Goal: Task Accomplishment & Management: Manage account settings

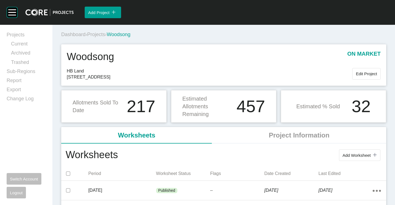
click at [100, 35] on span "Projects" at bounding box center [96, 35] width 18 height 6
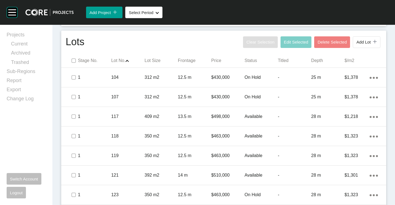
scroll to position [221, 0]
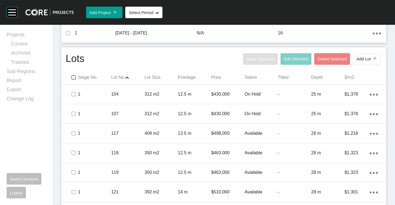
click at [73, 78] on label at bounding box center [73, 77] width 4 height 4
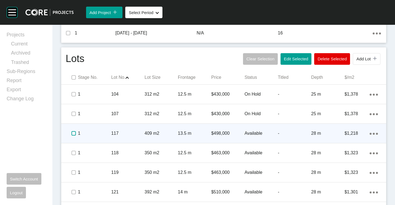
click at [73, 133] on label at bounding box center [73, 133] width 4 height 4
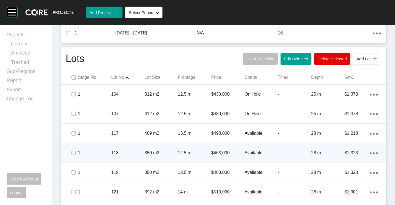
click at [77, 155] on span at bounding box center [74, 153] width 8 height 8
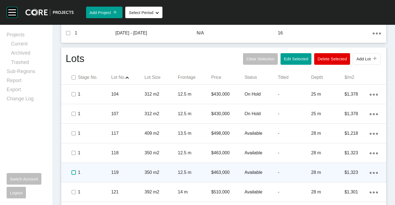
click at [74, 174] on label at bounding box center [73, 173] width 4 height 4
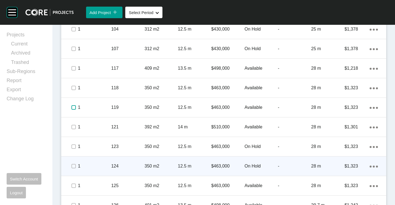
scroll to position [304, 0]
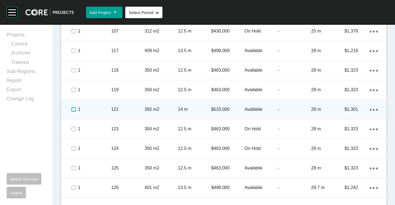
click at [76, 109] on label at bounding box center [73, 109] width 4 height 4
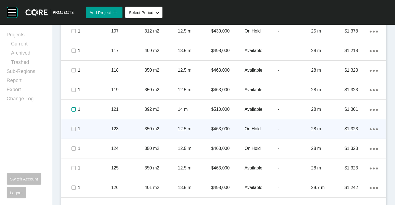
scroll to position [331, 0]
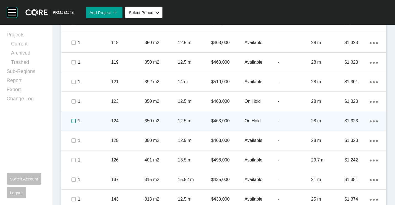
click at [74, 119] on label at bounding box center [73, 121] width 4 height 4
click at [124, 121] on p "124" at bounding box center [127, 121] width 33 height 6
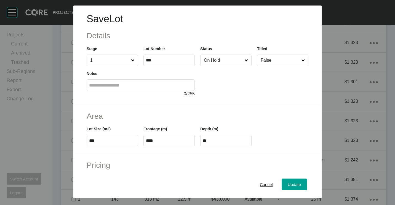
click at [216, 63] on input "On Hold" at bounding box center [223, 60] width 41 height 11
click at [291, 180] on button "Update" at bounding box center [294, 185] width 25 height 12
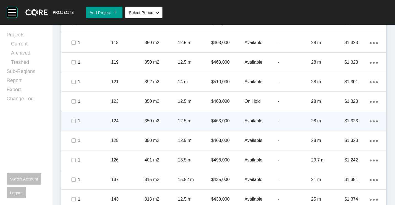
scroll to position [359, 0]
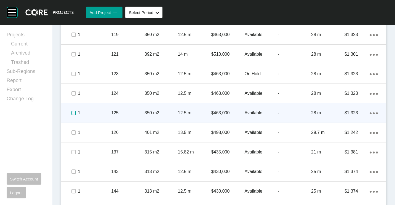
click at [72, 113] on label at bounding box center [73, 113] width 4 height 4
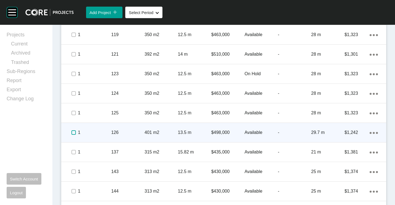
click at [74, 132] on label at bounding box center [73, 133] width 4 height 4
click at [119, 132] on p "126" at bounding box center [127, 133] width 33 height 6
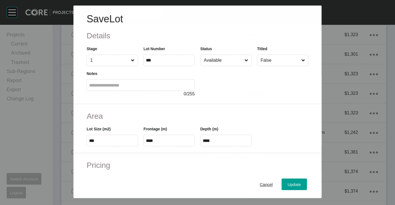
click at [212, 55] on label "Available" at bounding box center [225, 61] width 51 height 12
click at [212, 55] on input "Available" at bounding box center [223, 60] width 41 height 11
drag, startPoint x: 288, startPoint y: 184, endPoint x: 283, endPoint y: 178, distance: 8.3
click at [288, 184] on span "Update" at bounding box center [294, 184] width 13 height 5
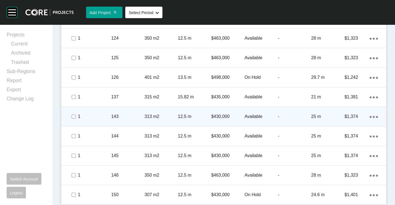
scroll to position [416, 0]
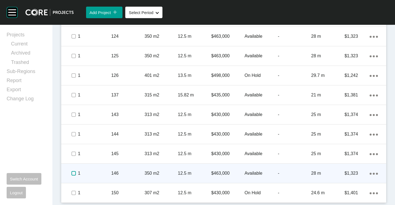
click at [73, 171] on label at bounding box center [73, 173] width 4 height 4
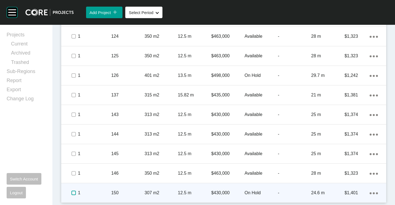
click at [74, 193] on label at bounding box center [73, 193] width 4 height 4
click at [168, 192] on p "307 m2" at bounding box center [161, 193] width 33 height 6
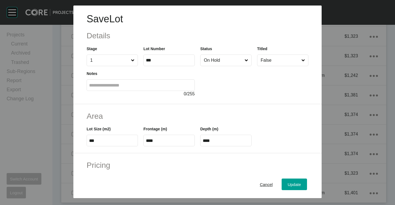
click at [218, 52] on div "Status On Hold" at bounding box center [225, 56] width 51 height 20
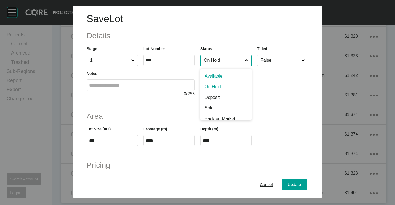
click at [220, 62] on input "On Hold" at bounding box center [223, 60] width 41 height 11
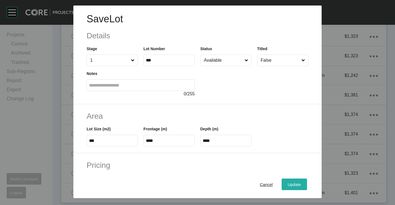
click at [288, 185] on span "Update" at bounding box center [294, 184] width 13 height 5
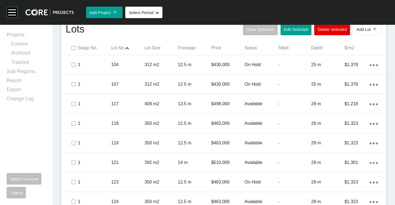
scroll to position [195, 0]
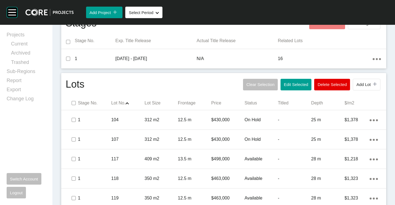
click at [284, 88] on button "Edit Selected" at bounding box center [296, 85] width 31 height 12
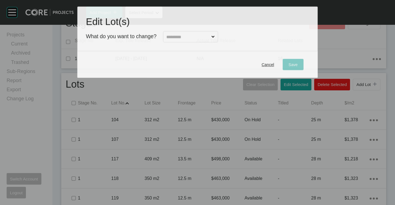
click at [180, 38] on input "text" at bounding box center [187, 36] width 45 height 11
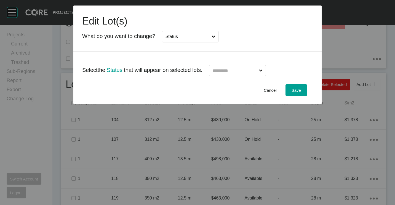
drag, startPoint x: 172, startPoint y: 75, endPoint x: 197, endPoint y: 74, distance: 24.8
click at [255, 71] on input "text" at bounding box center [235, 70] width 46 height 11
click at [302, 91] on div "Save" at bounding box center [296, 90] width 12 height 7
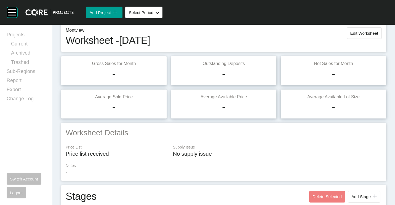
scroll to position [0, 0]
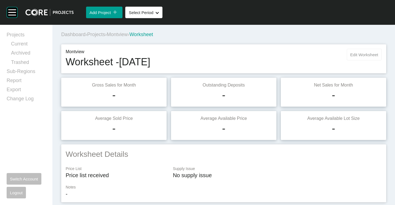
click at [350, 51] on button "Edit Worksheet" at bounding box center [364, 55] width 35 height 12
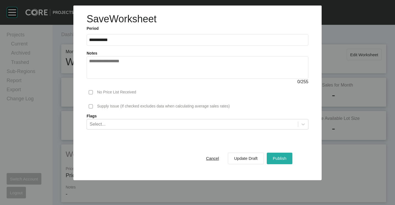
click at [280, 162] on div "Publish" at bounding box center [280, 158] width 16 height 7
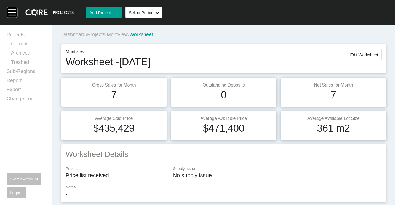
click at [97, 33] on span "Projects" at bounding box center [96, 35] width 18 height 6
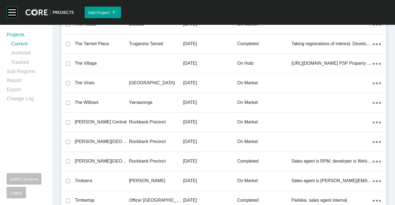
scroll to position [12886, 0]
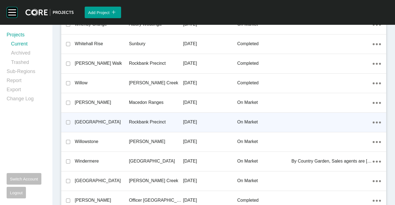
click at [139, 124] on p "Rockbank Precinct" at bounding box center [156, 122] width 54 height 6
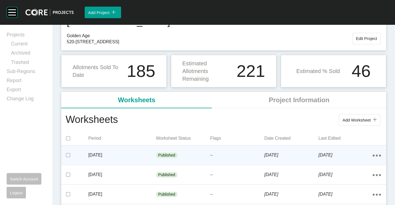
scroll to position [55, 0]
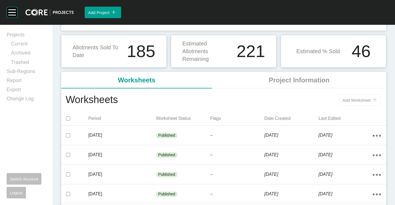
click at [353, 97] on button "Add Worksheet icon/tick copy 11 Created with Sketch." at bounding box center [359, 100] width 41 height 12
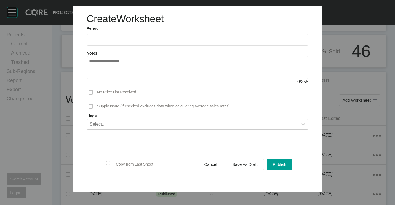
click at [113, 38] on input "text" at bounding box center [197, 40] width 217 height 5
click at [119, 78] on li "Aug" at bounding box center [116, 80] width 18 height 9
type input "**********"
click at [240, 165] on span "Save As Draft" at bounding box center [244, 164] width 25 height 5
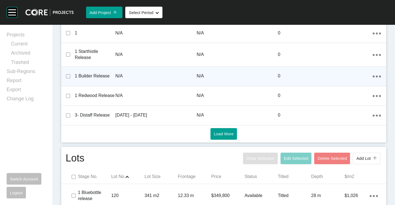
scroll to position [269, 0]
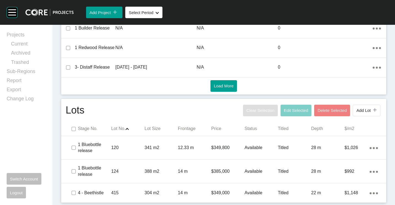
drag, startPoint x: 113, startPoint y: 192, endPoint x: 126, endPoint y: 177, distance: 19.9
click at [113, 192] on p "415" at bounding box center [127, 193] width 33 height 6
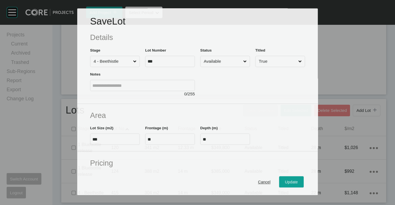
scroll to position [252, 0]
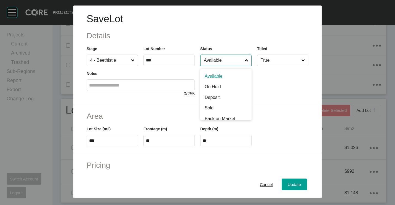
click at [213, 62] on input "Available" at bounding box center [223, 60] width 41 height 11
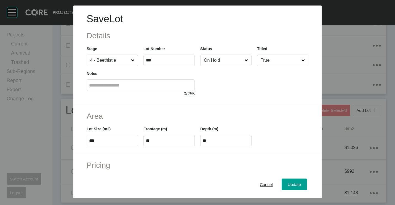
drag, startPoint x: 213, startPoint y: 82, endPoint x: 231, endPoint y: 107, distance: 30.2
click at [288, 184] on span "Update" at bounding box center [294, 184] width 13 height 5
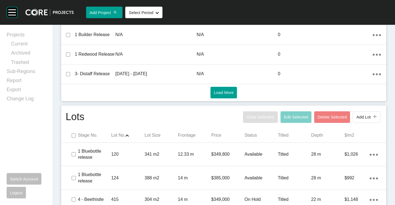
scroll to position [269, 0]
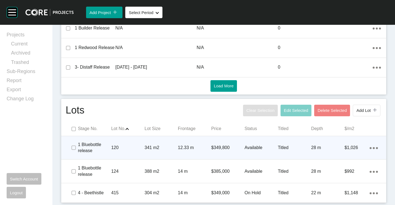
click at [176, 157] on div "1 Bluebottle release 120 341 m2 12.33 m $349,800 Available Titled 28 m $1,026 A…" at bounding box center [223, 147] width 325 height 23
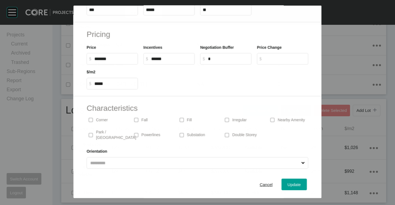
scroll to position [252, 0]
click at [260, 184] on span "Cancel" at bounding box center [266, 184] width 13 height 5
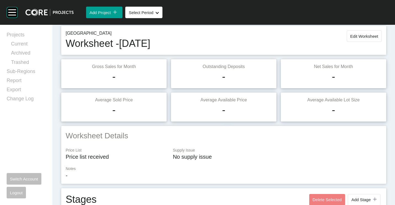
scroll to position [0, 0]
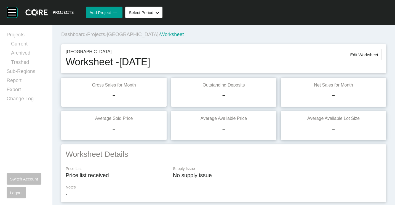
click at [359, 54] on span "Edit Worksheet" at bounding box center [365, 54] width 28 height 5
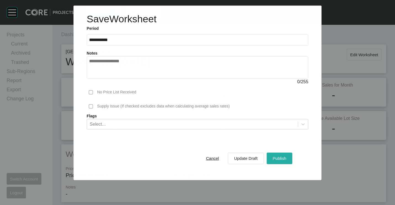
drag, startPoint x: 276, startPoint y: 165, endPoint x: 275, endPoint y: 160, distance: 5.3
click at [274, 165] on div "Cancel Update Draft Publish" at bounding box center [246, 158] width 95 height 14
click at [276, 160] on span "Publish" at bounding box center [280, 158] width 14 height 5
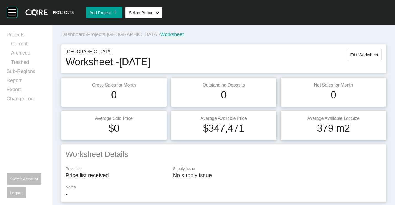
drag, startPoint x: 101, startPoint y: 31, endPoint x: 114, endPoint y: 31, distance: 13.3
click at [101, 31] on div "Dashboard › Projects › [GEOGRAPHIC_DATA] › Worksheet" at bounding box center [224, 34] width 327 height 7
click at [102, 33] on span "Projects" at bounding box center [96, 35] width 18 height 6
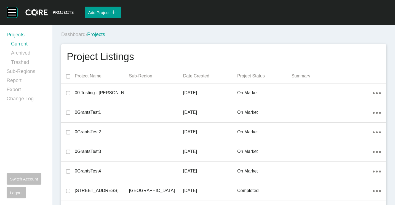
scroll to position [13141, 0]
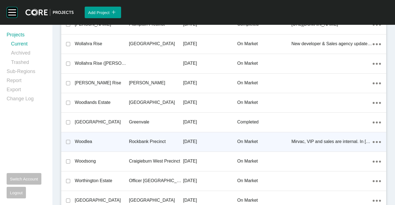
click at [123, 136] on div "Woodlea" at bounding box center [102, 141] width 54 height 17
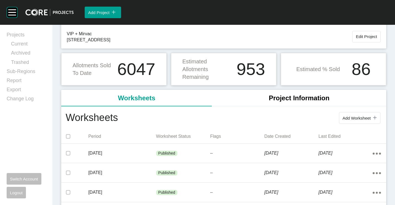
scroll to position [83, 0]
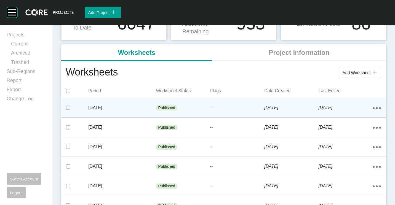
click at [231, 113] on div "--" at bounding box center [237, 108] width 54 height 17
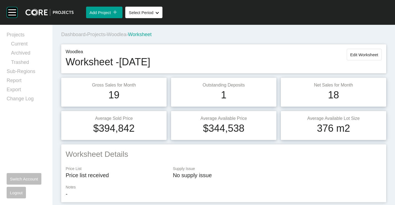
click at [99, 33] on span "Projects" at bounding box center [96, 35] width 18 height 6
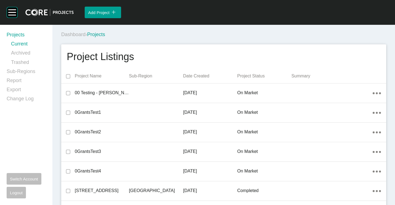
click at [151, 34] on div "Dashboard › Projects" at bounding box center [224, 34] width 327 height 7
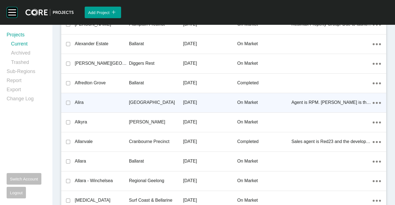
click at [136, 97] on div "[GEOGRAPHIC_DATA]" at bounding box center [156, 102] width 54 height 17
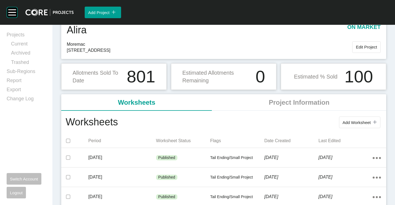
scroll to position [55, 0]
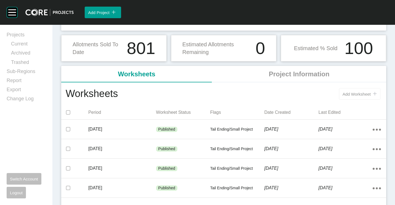
click at [371, 94] on div "icon/tick copy 11 Created with Sketch." at bounding box center [374, 94] width 6 height 5
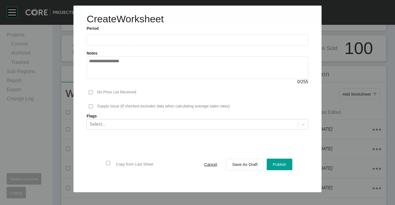
click at [129, 40] on input "text" at bounding box center [197, 40] width 217 height 5
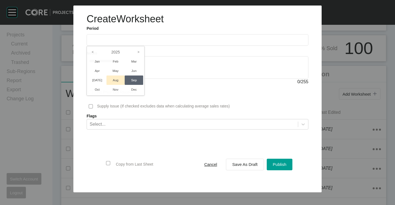
click at [119, 80] on li "Aug" at bounding box center [116, 80] width 18 height 9
type input "**********"
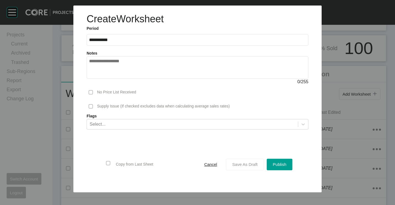
click at [244, 163] on span "Save As Draft" at bounding box center [244, 164] width 25 height 5
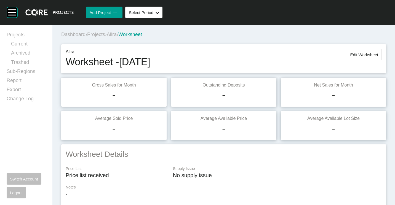
drag, startPoint x: 356, startPoint y: 56, endPoint x: 353, endPoint y: 56, distance: 2.8
click at [356, 56] on span "Edit Worksheet" at bounding box center [365, 54] width 28 height 5
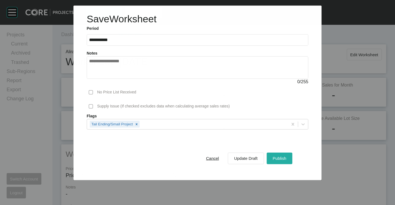
click at [275, 155] on button "Publish" at bounding box center [280, 159] width 26 height 12
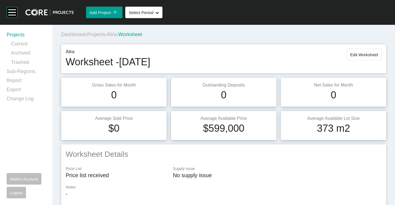
click at [16, 35] on link "Projects" at bounding box center [26, 35] width 39 height 9
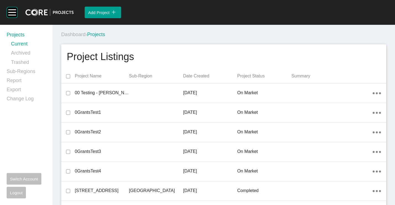
scroll to position [7438, 0]
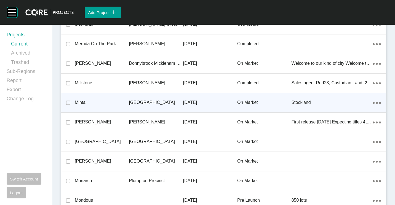
click at [156, 97] on div "[GEOGRAPHIC_DATA]" at bounding box center [156, 102] width 54 height 17
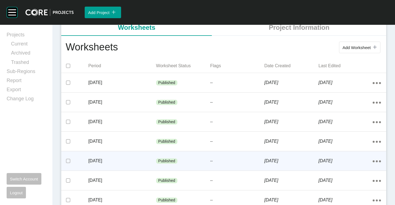
scroll to position [83, 0]
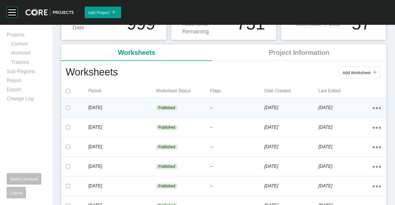
click at [177, 105] on div "Published" at bounding box center [183, 108] width 54 height 17
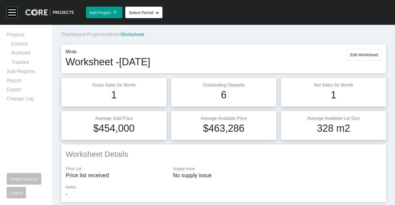
click at [117, 33] on span "Minta" at bounding box center [113, 35] width 12 height 6
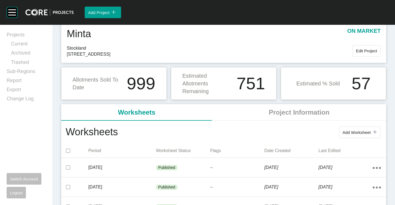
scroll to position [28, 0]
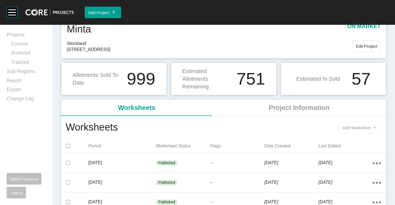
click at [354, 129] on span "Add Worksheet" at bounding box center [357, 128] width 28 height 5
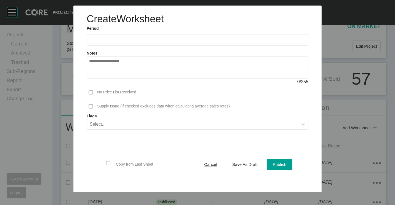
drag, startPoint x: 143, startPoint y: 33, endPoint x: 133, endPoint y: 42, distance: 13.5
click at [143, 33] on ul "2025 < > Jan Feb Mar Apr May Jun [DATE] Aug Sep Oct Nov Dec" at bounding box center [198, 38] width 222 height 14
click at [131, 43] on label at bounding box center [198, 40] width 222 height 12
click at [131, 42] on input "text" at bounding box center [197, 40] width 217 height 5
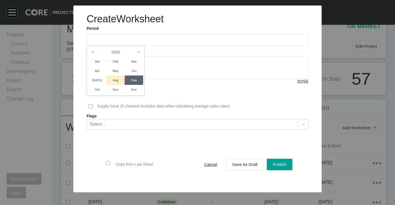
click at [116, 80] on li "Aug" at bounding box center [116, 80] width 18 height 9
type input "**********"
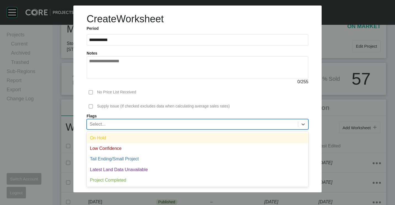
click at [130, 125] on div "Select..." at bounding box center [192, 124] width 211 height 9
type input "**"
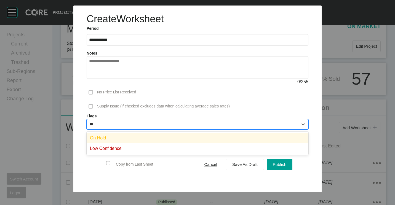
click at [124, 139] on div "On Hold" at bounding box center [198, 138] width 222 height 10
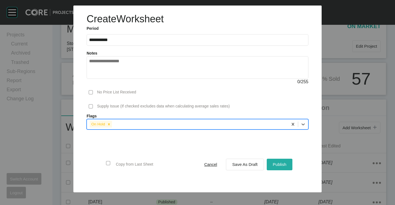
click at [279, 165] on span "Publish" at bounding box center [280, 164] width 14 height 5
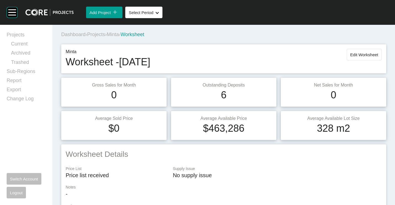
click at [368, 52] on span "Edit Worksheet" at bounding box center [365, 54] width 28 height 5
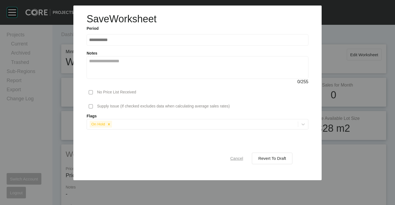
click at [233, 162] on div "Cancel" at bounding box center [237, 158] width 16 height 7
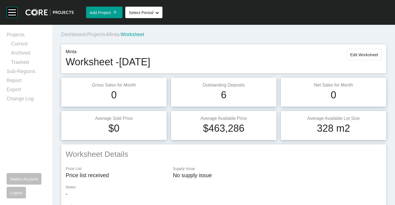
click at [102, 33] on span "Projects" at bounding box center [96, 35] width 18 height 6
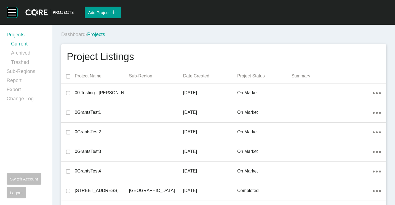
scroll to position [7477, 0]
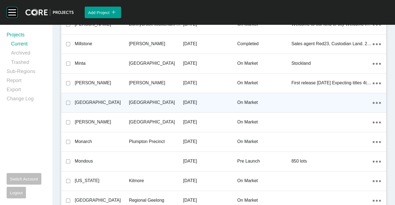
click at [173, 101] on p "[GEOGRAPHIC_DATA]" at bounding box center [156, 103] width 54 height 6
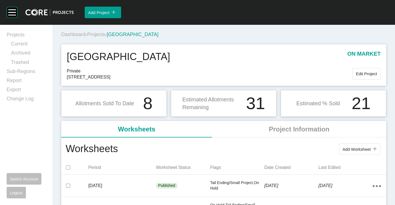
drag, startPoint x: 352, startPoint y: 146, endPoint x: 342, endPoint y: 140, distance: 11.1
click at [347, 143] on div "Add Worksheet icon/tick copy 11 Created with Sketch." at bounding box center [250, 149] width 264 height 14
click at [352, 151] on span "Add Worksheet" at bounding box center [357, 149] width 28 height 5
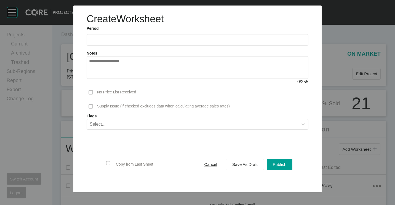
click at [127, 43] on label at bounding box center [198, 40] width 222 height 12
click at [127, 42] on input "text" at bounding box center [197, 40] width 217 height 5
click at [112, 80] on li "Aug" at bounding box center [116, 80] width 18 height 9
type input "**********"
click at [248, 168] on button "Save As Draft" at bounding box center [245, 165] width 38 height 12
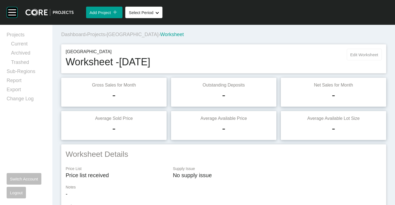
click at [371, 55] on span "Edit Worksheet" at bounding box center [365, 54] width 28 height 5
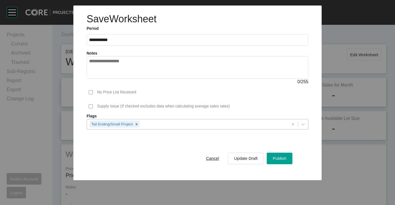
click at [214, 125] on div "Tail Ending/Small Project" at bounding box center [187, 124] width 201 height 9
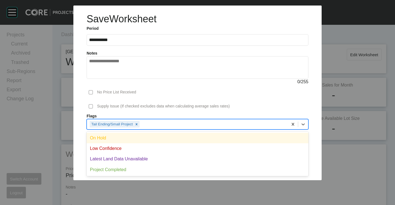
click at [143, 138] on div "On Hold" at bounding box center [198, 138] width 222 height 10
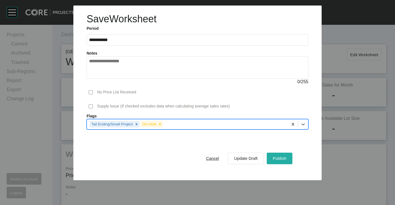
click at [273, 159] on span "Publish" at bounding box center [280, 158] width 14 height 5
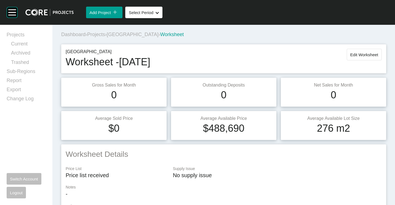
click at [97, 36] on span "Projects" at bounding box center [96, 35] width 18 height 6
